Goal: Information Seeking & Learning: Learn about a topic

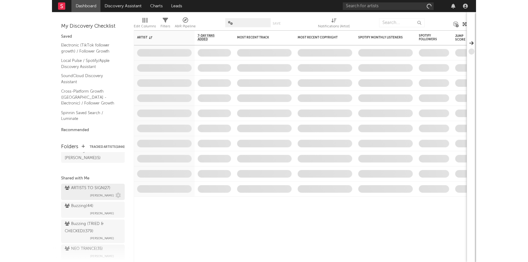
scroll to position [57, 0]
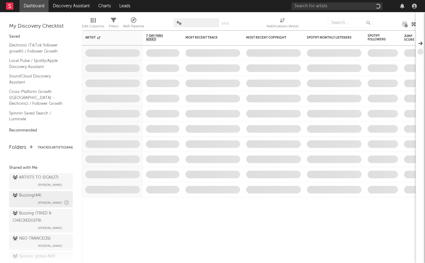
click at [30, 192] on div "Buzzing ( 44 )" at bounding box center [27, 195] width 29 height 7
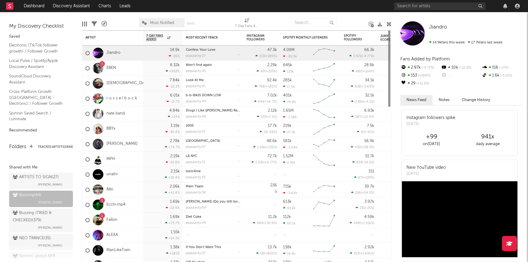
click at [151, 24] on span "Most Notified" at bounding box center [162, 23] width 24 height 4
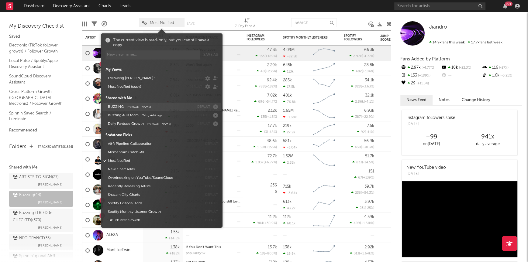
click at [125, 110] on button "BUZZING Jorn Heringa" at bounding box center [150, 107] width 88 height 9
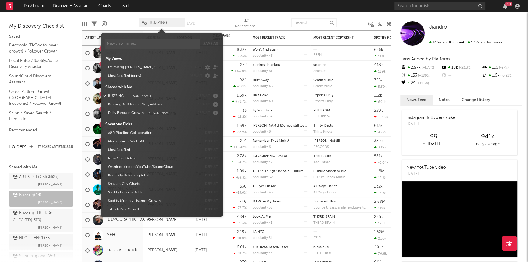
click at [207, 16] on div "Edit Columns Filters A&R Pipeline BUZZING Save Save as Notifications (Artist)" at bounding box center [236, 21] width 309 height 18
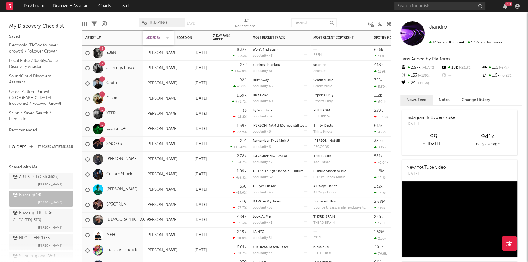
click at [157, 36] on div "Added By" at bounding box center [153, 38] width 15 height 4
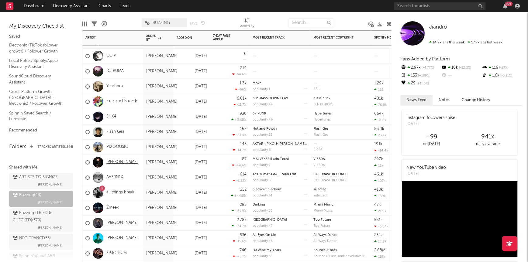
click at [133, 161] on link "MATIAS ISMAEL" at bounding box center [121, 162] width 31 height 5
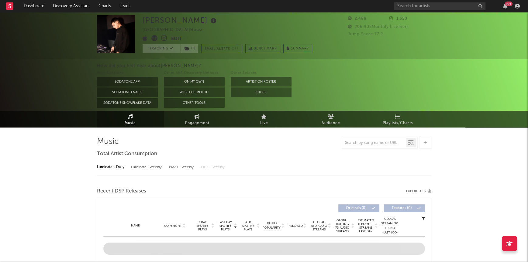
select select "6m"
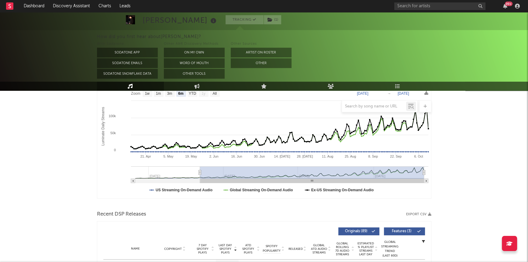
scroll to position [111, 0]
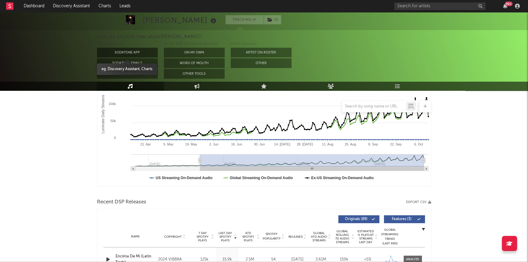
click at [128, 53] on button "Sodatone App" at bounding box center [127, 53] width 61 height 10
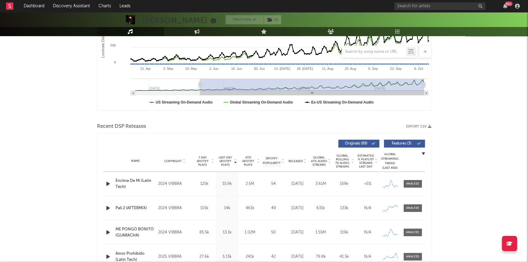
scroll to position [132, 0]
click at [412, 187] on span at bounding box center [412, 184] width 18 height 8
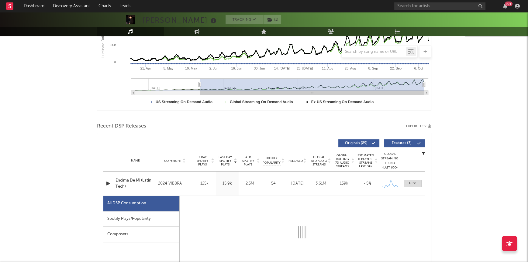
click at [165, 211] on div "All DSP Consumption" at bounding box center [141, 203] width 76 height 15
select select "6m"
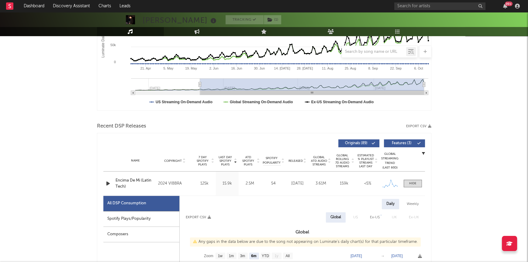
drag, startPoint x: 168, startPoint y: 216, endPoint x: 163, endPoint y: 215, distance: 4.6
click at [168, 216] on div "Spotify Plays/Popularity" at bounding box center [141, 218] width 76 height 15
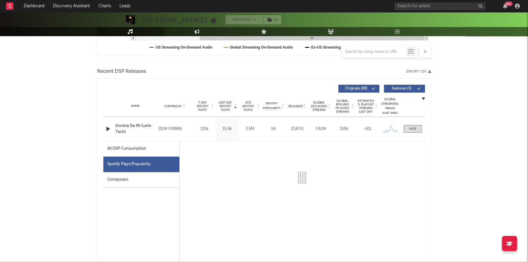
select select "6m"
select select "1w"
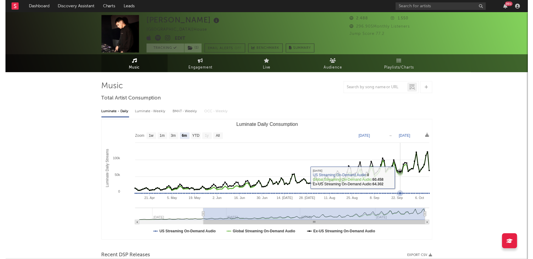
scroll to position [0, 0]
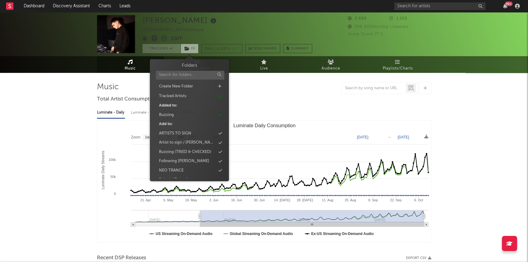
click at [195, 49] on span "( 1 )" at bounding box center [189, 48] width 18 height 9
click at [195, 149] on div "Buzzing (TRIED & CHECKED)" at bounding box center [185, 152] width 52 height 6
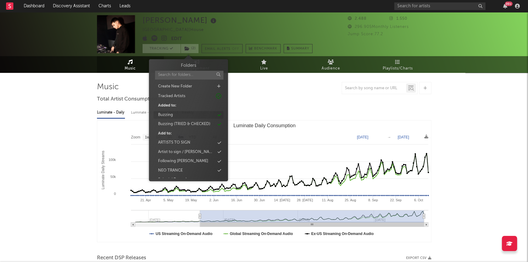
click at [203, 116] on div "Buzzing" at bounding box center [188, 115] width 70 height 8
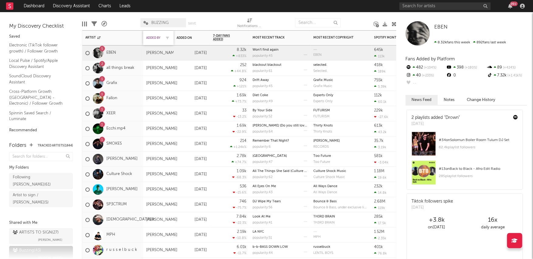
click at [149, 36] on div "Added By" at bounding box center [153, 38] width 15 height 4
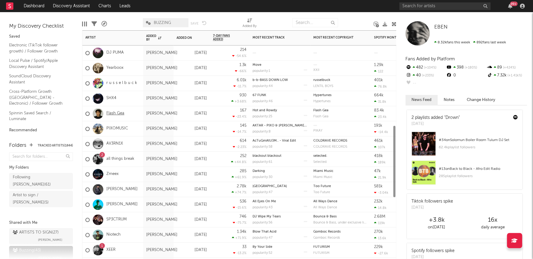
click at [121, 113] on link "Flash Gea" at bounding box center [115, 113] width 18 height 5
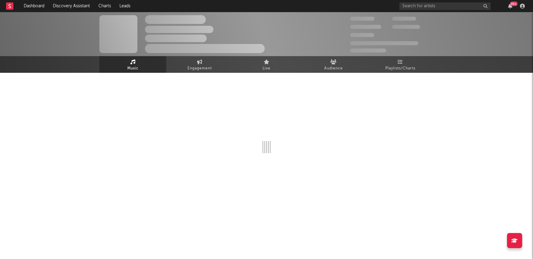
select select "1w"
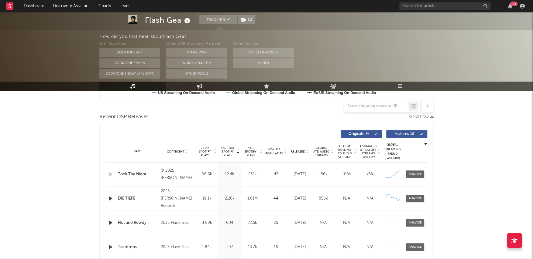
scroll to position [207, 0]
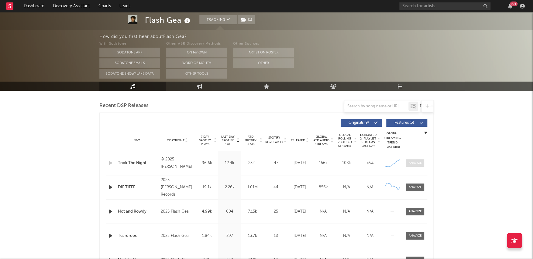
click at [418, 160] on span at bounding box center [415, 164] width 18 height 8
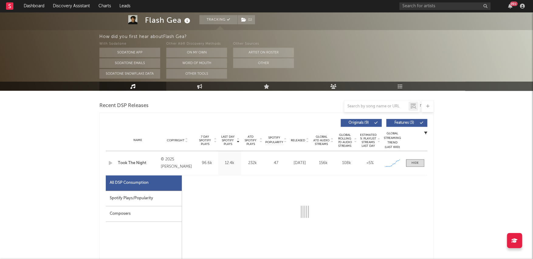
click at [134, 194] on div "Spotify Plays/Popularity" at bounding box center [144, 198] width 76 height 15
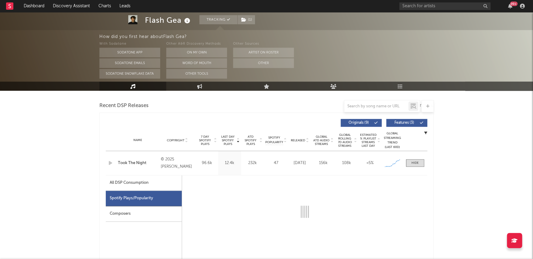
select select "1w"
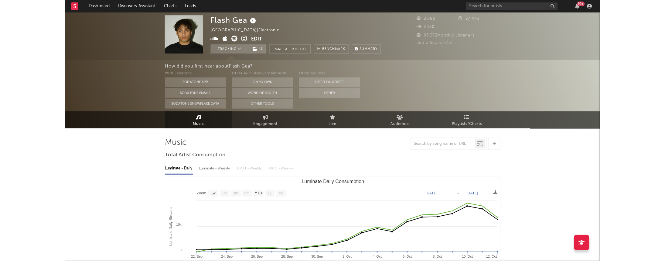
scroll to position [0, 0]
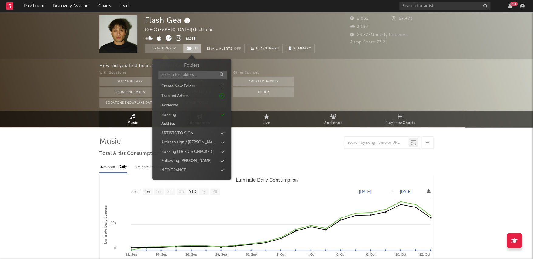
click at [195, 53] on span "( 1 )" at bounding box center [192, 48] width 18 height 9
click at [206, 149] on div "Buzzing (TRIED & CHECKED)" at bounding box center [187, 152] width 52 height 6
click at [222, 115] on icon at bounding box center [221, 115] width 3 height 4
click at [425, 83] on div "With Sodatone Sodatone App Sodatone Emails Sodatone Snowflake Data Other A&R Di…" at bounding box center [316, 89] width 434 height 38
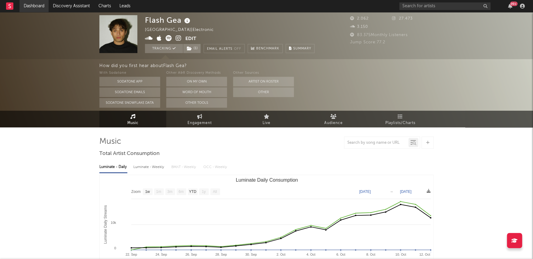
click at [40, 5] on link "Dashboard" at bounding box center [33, 6] width 29 height 12
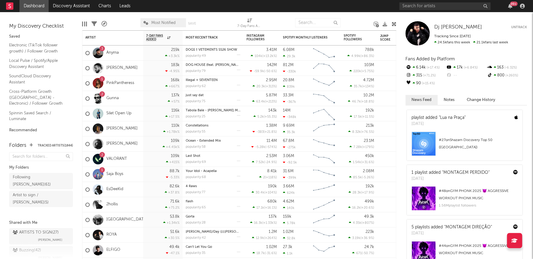
click at [158, 22] on span "Most Notified" at bounding box center [163, 23] width 24 height 4
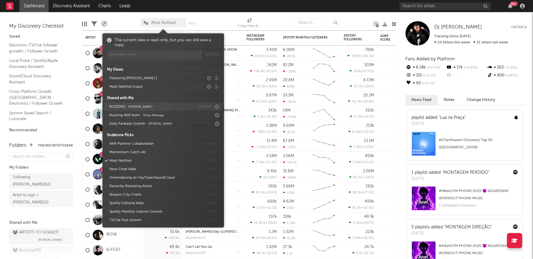
click at [155, 108] on button "BUZZING Jorn Heringa" at bounding box center [151, 107] width 88 height 9
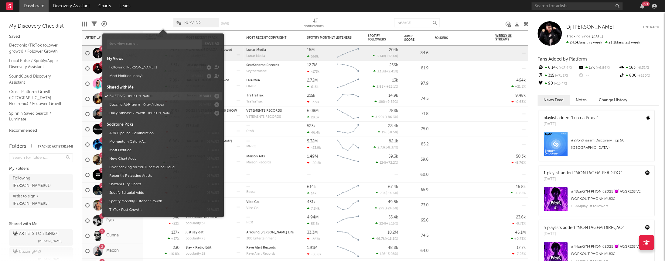
click at [140, 98] on span "[PERSON_NAME]" at bounding box center [140, 95] width 24 height 3
click at [135, 96] on span "[PERSON_NAME]" at bounding box center [140, 95] width 24 height 3
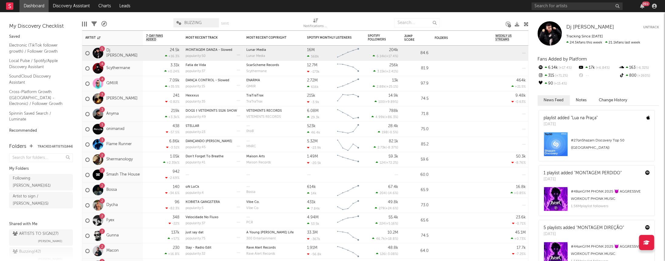
click at [159, 18] on div at bounding box center [140, 22] width 57 height 15
click at [190, 19] on span "BUZZING" at bounding box center [196, 22] width 46 height 9
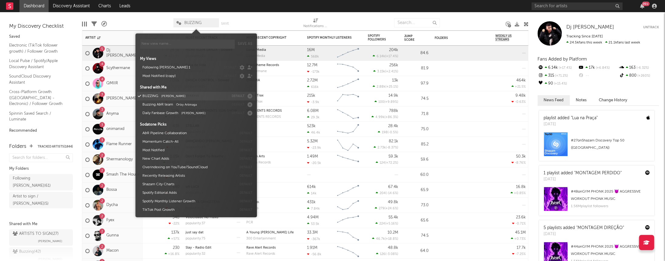
click at [183, 100] on button "BUZZING Jorn Heringa" at bounding box center [184, 96] width 88 height 9
click at [155, 22] on div at bounding box center [140, 22] width 57 height 15
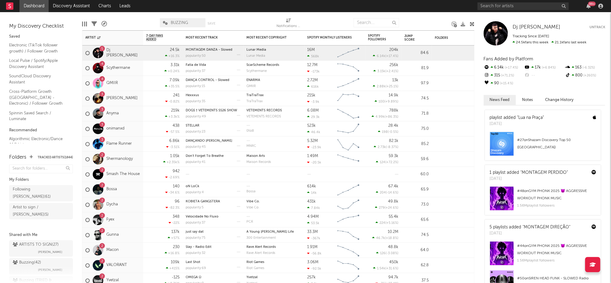
click at [176, 23] on span "BUZZING" at bounding box center [179, 23] width 17 height 4
